Goal: Find specific page/section: Find specific page/section

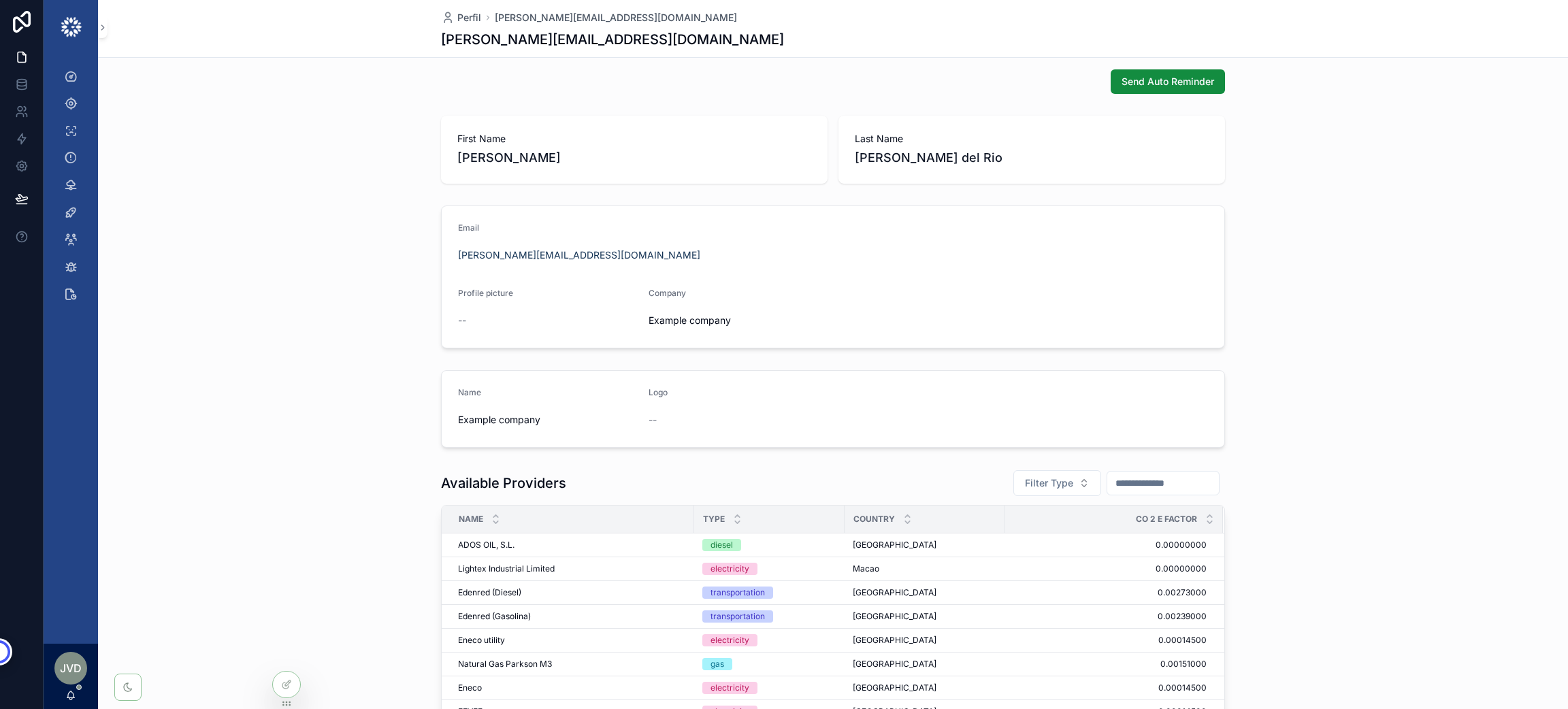
scroll to position [11, 0]
click at [22, 84] on icon at bounding box center [21, 84] width 13 height 13
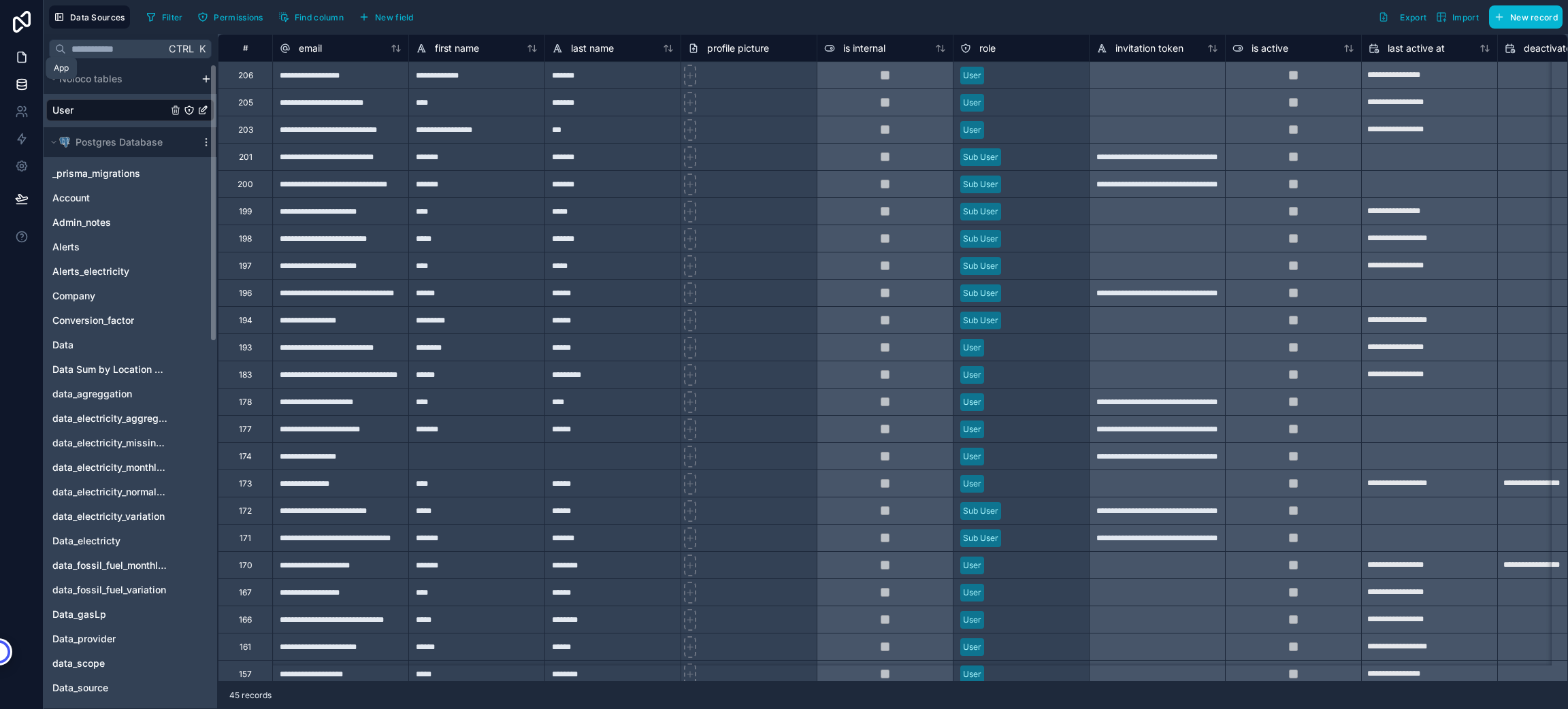
click at [20, 52] on icon at bounding box center [21, 57] width 13 height 13
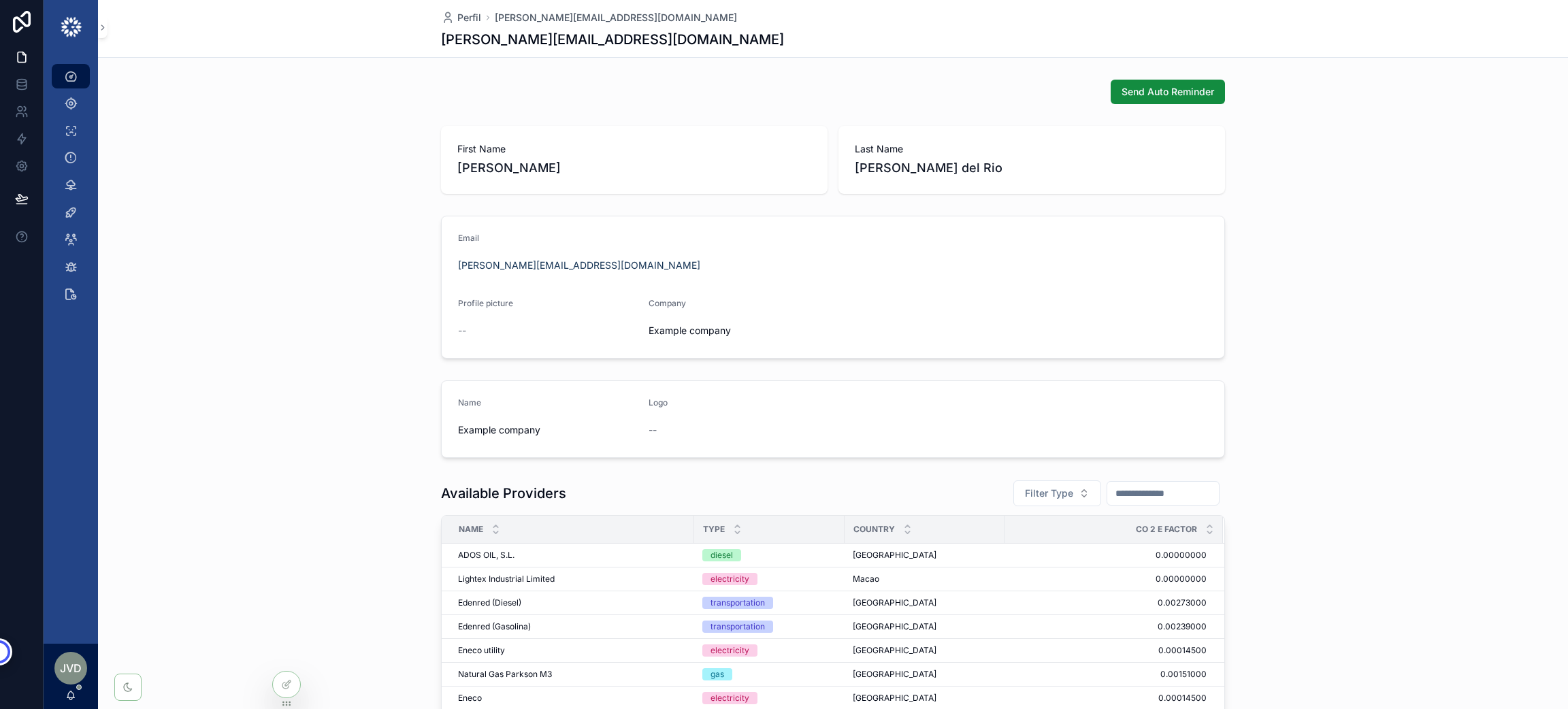
click at [62, 79] on div "Dashboard" at bounding box center [70, 76] width 22 height 22
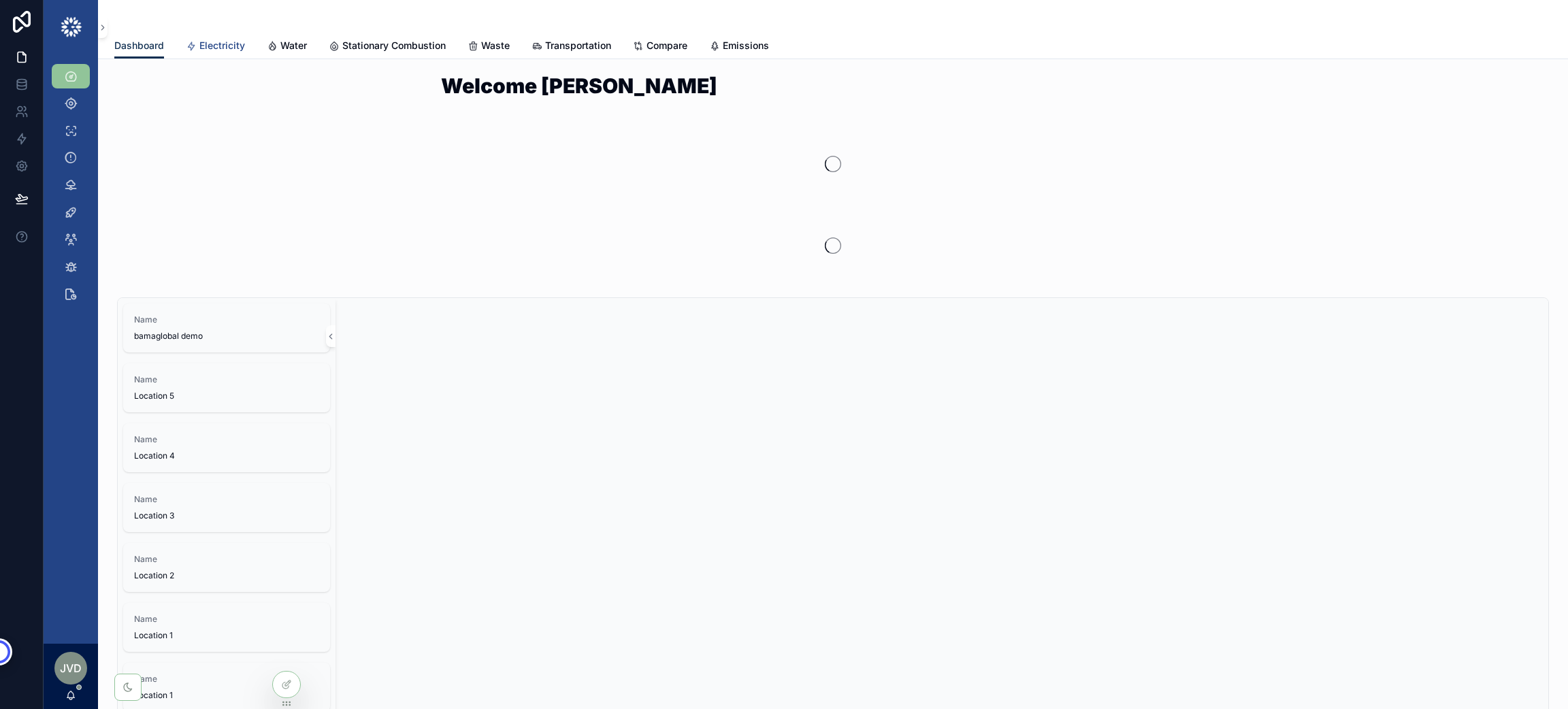
click at [208, 48] on span "Electricity" at bounding box center [222, 45] width 45 height 13
